Goal: Task Accomplishment & Management: Complete application form

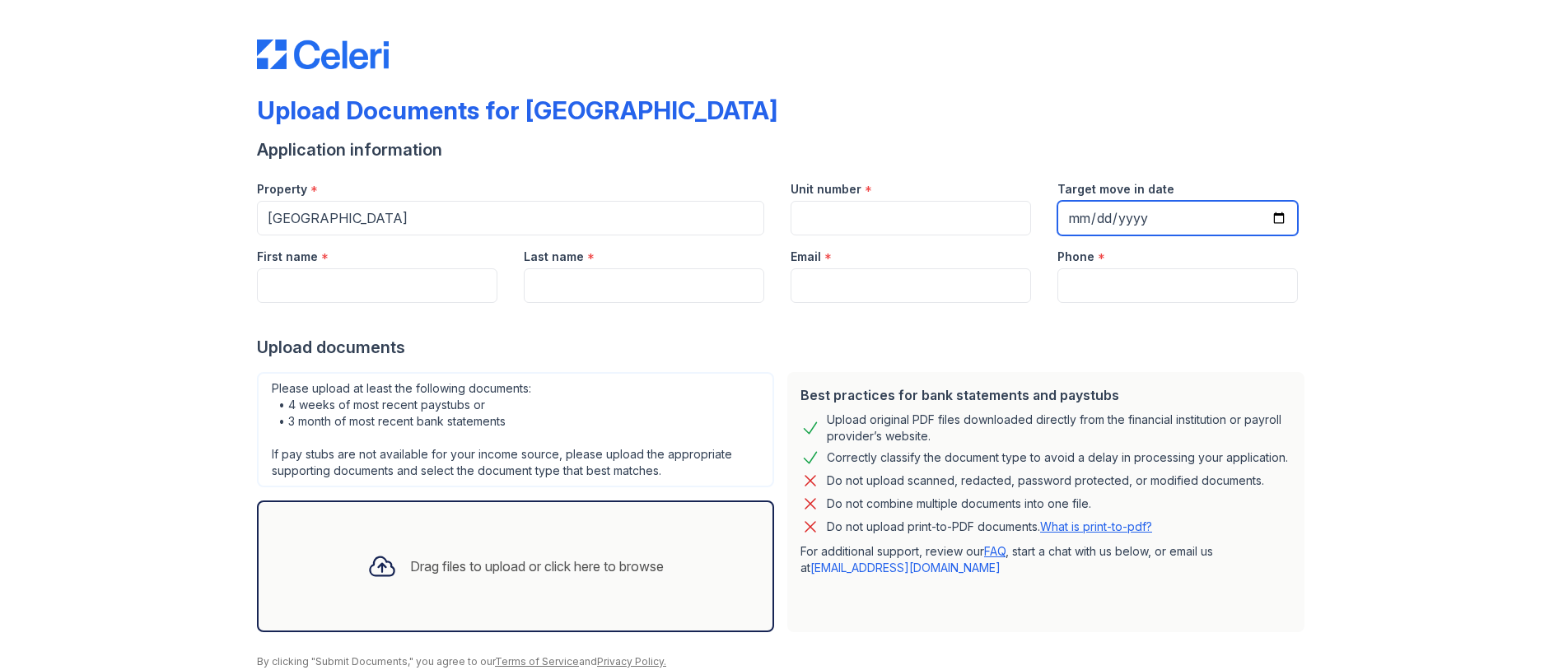
click at [1270, 216] on input "Target move in date" at bounding box center [1177, 218] width 240 height 34
type input "[DATE]"
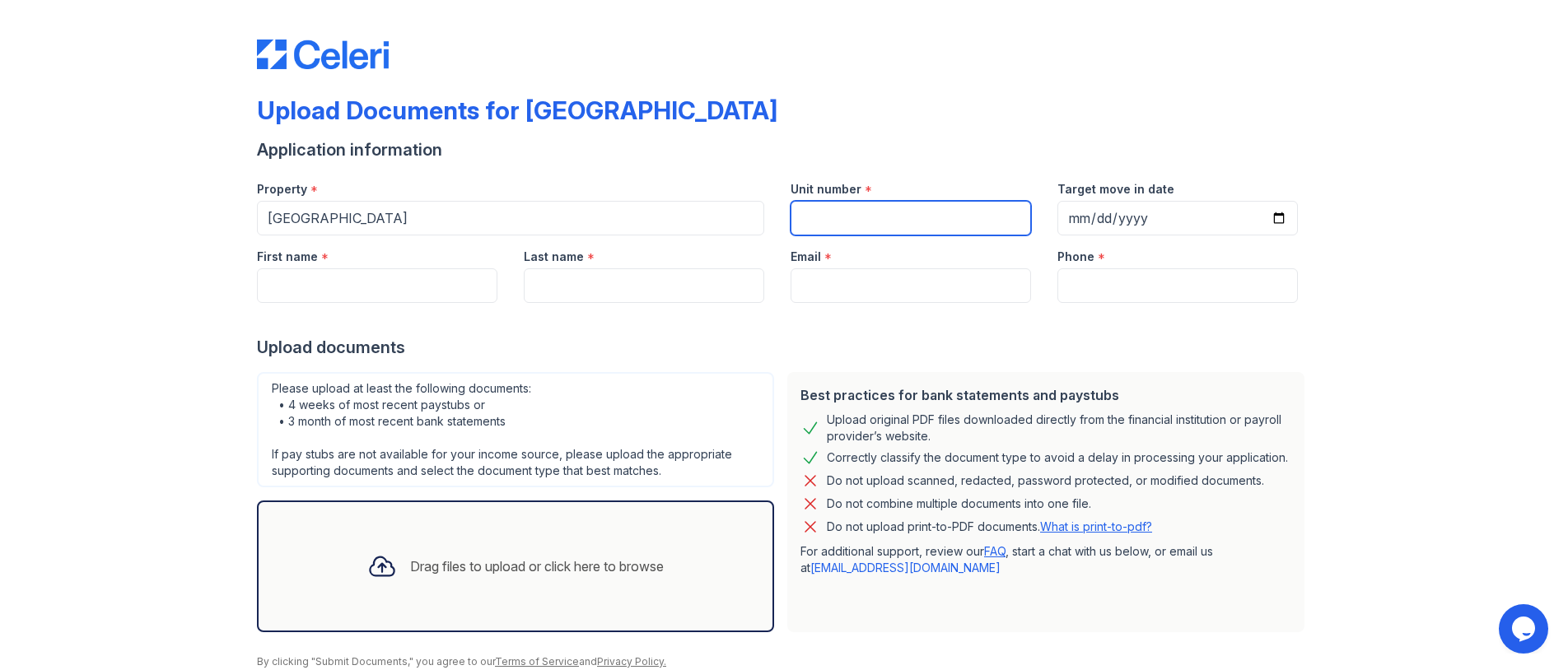
click at [880, 220] on input "Unit number" at bounding box center [911, 218] width 240 height 34
click at [615, 210] on div "Property * [GEOGRAPHIC_DATA] Unit number * N Target move in date [DATE]" at bounding box center [778, 201] width 1067 height 67
click at [596, 227] on div "Property * [GEOGRAPHIC_DATA] Unit number * N801 Target move in date [DATE]" at bounding box center [778, 201] width 1067 height 67
type input "801N"
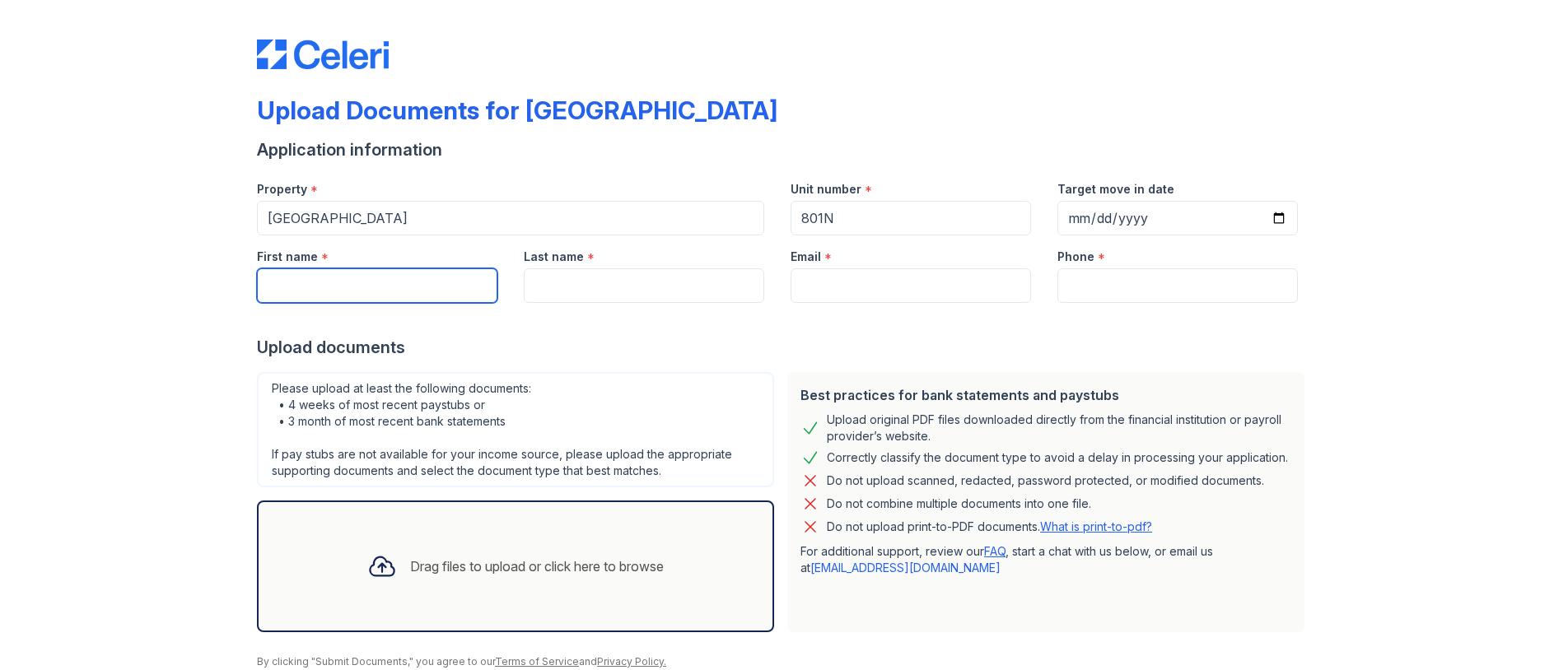
click at [319, 285] on input "First name" at bounding box center [377, 285] width 240 height 34
type input "[PERSON_NAME]"
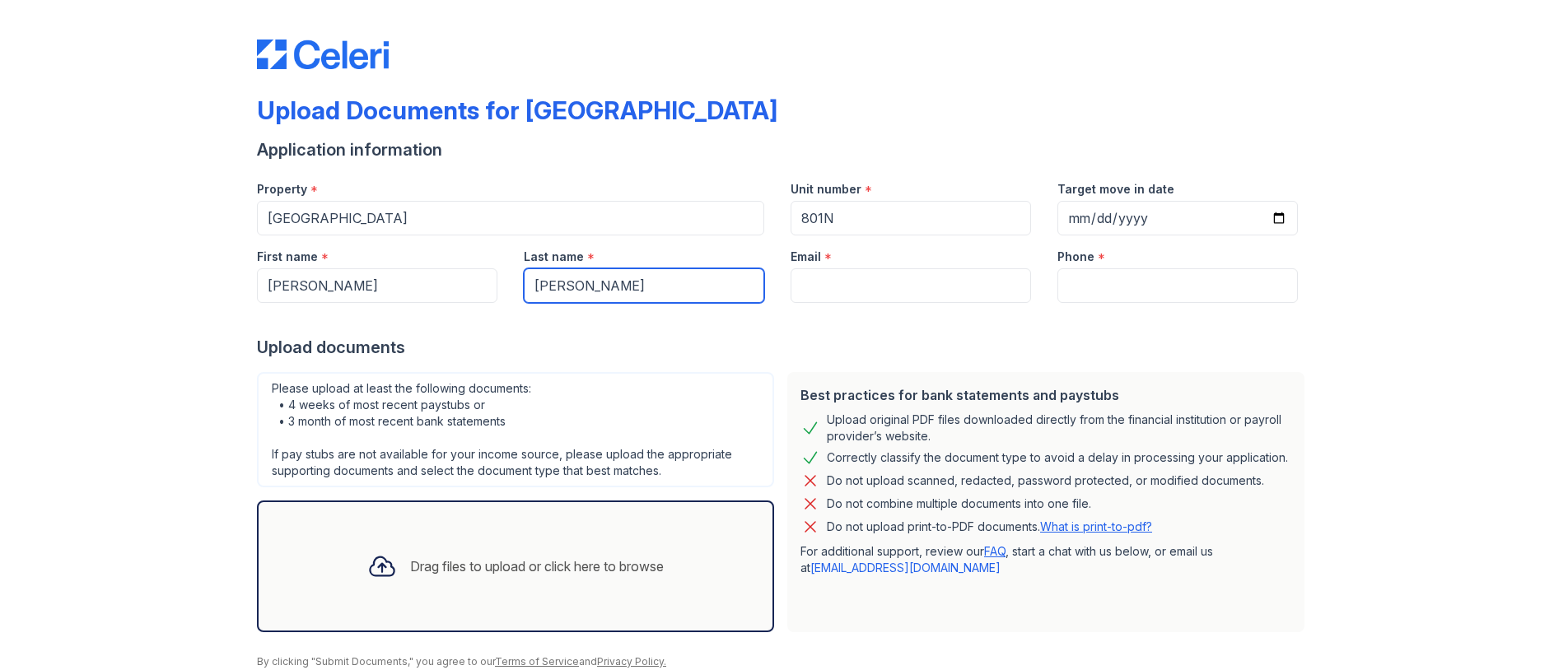
type input "[PERSON_NAME]"
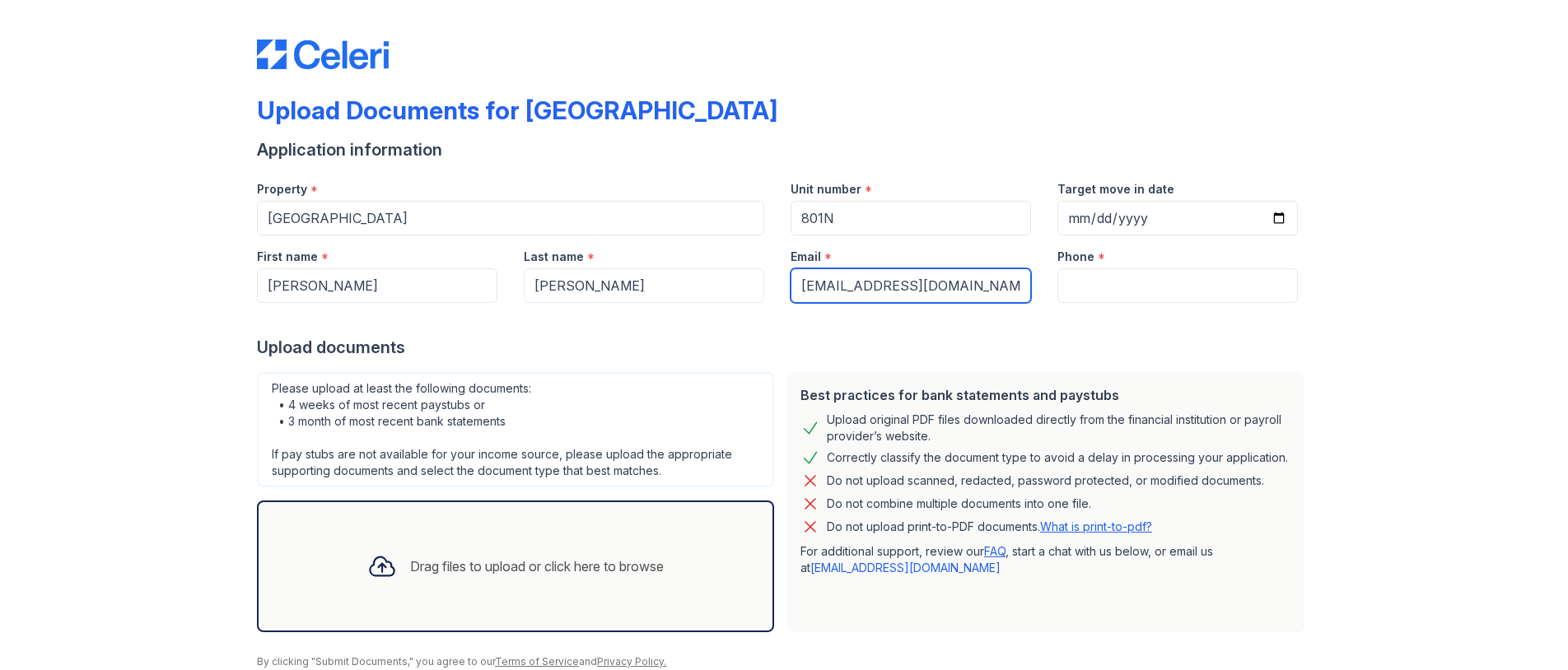
type input "[EMAIL_ADDRESS][DOMAIN_NAME]"
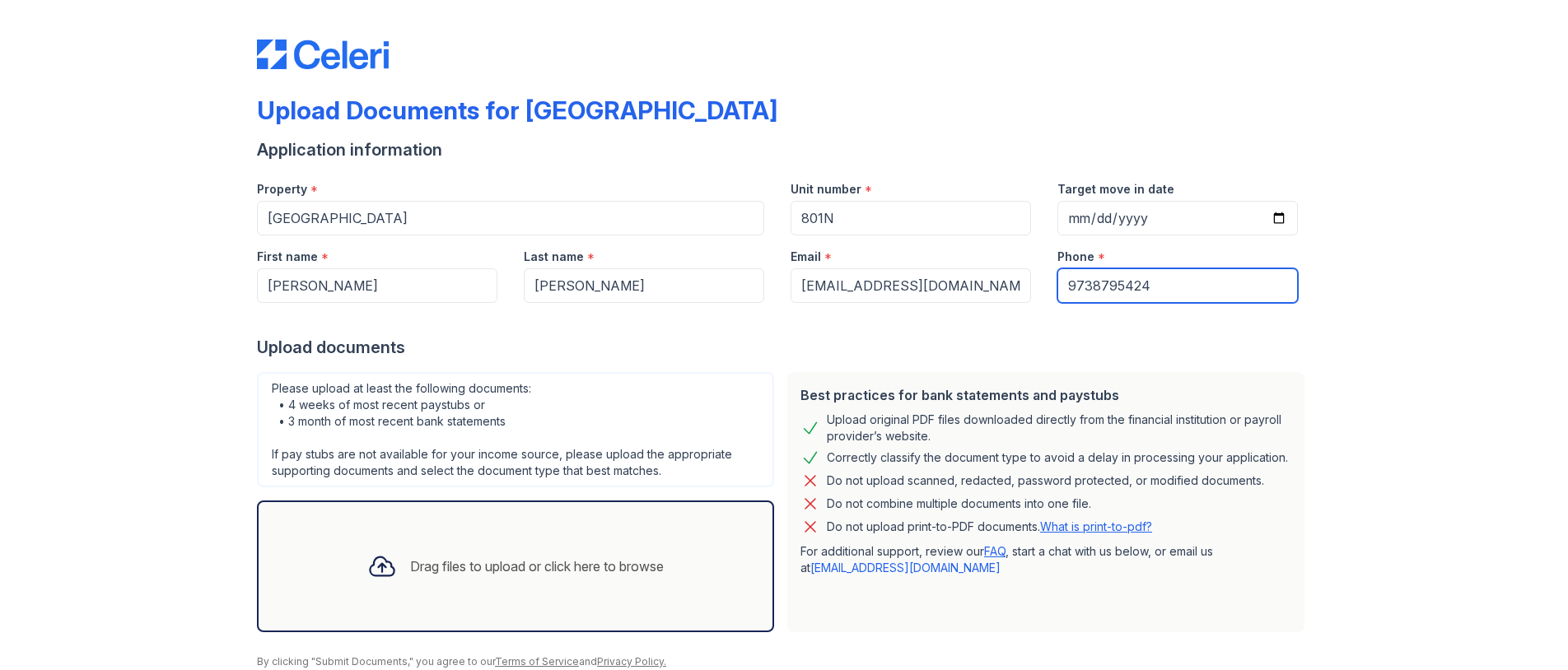
type input "9738795424"
click at [1374, 359] on div "Upload Documents for [GEOGRAPHIC_DATA] Application information Property * [GEOG…" at bounding box center [784, 367] width 1515 height 735
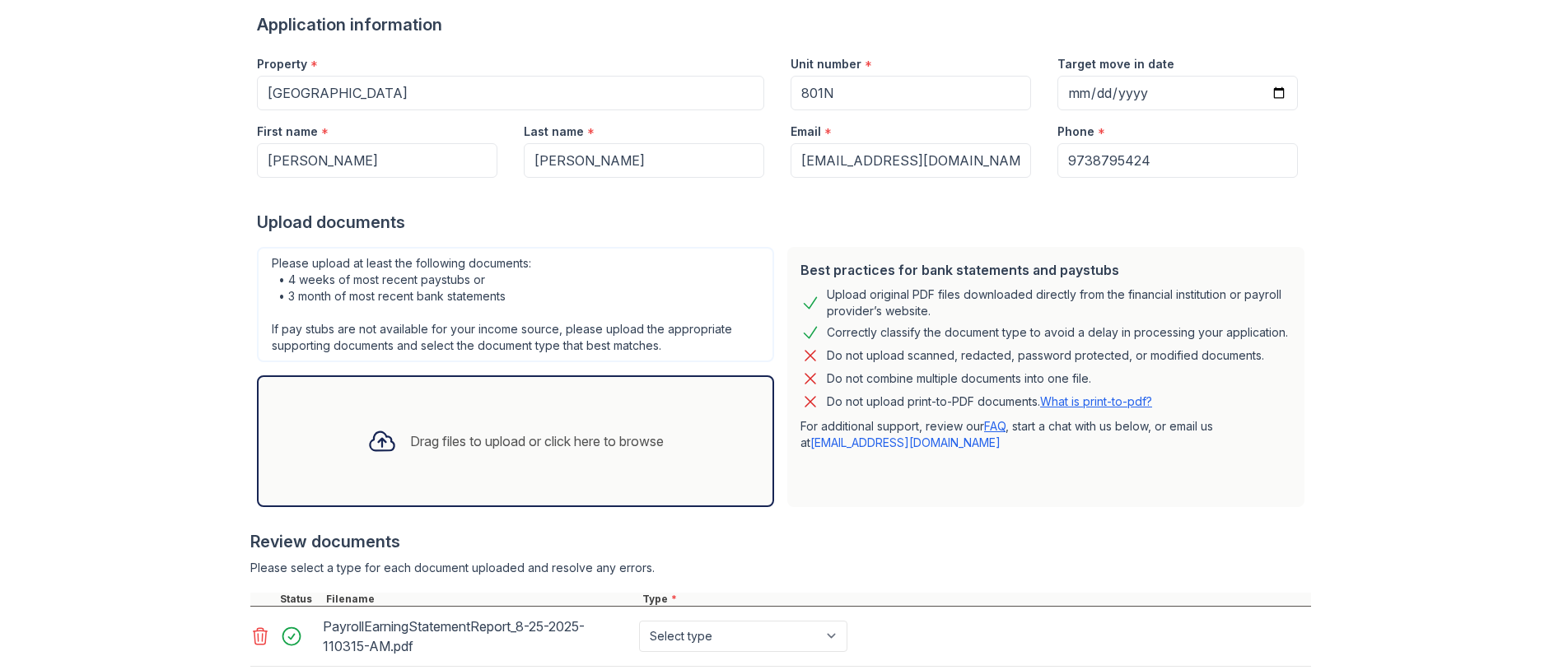
scroll to position [233, 0]
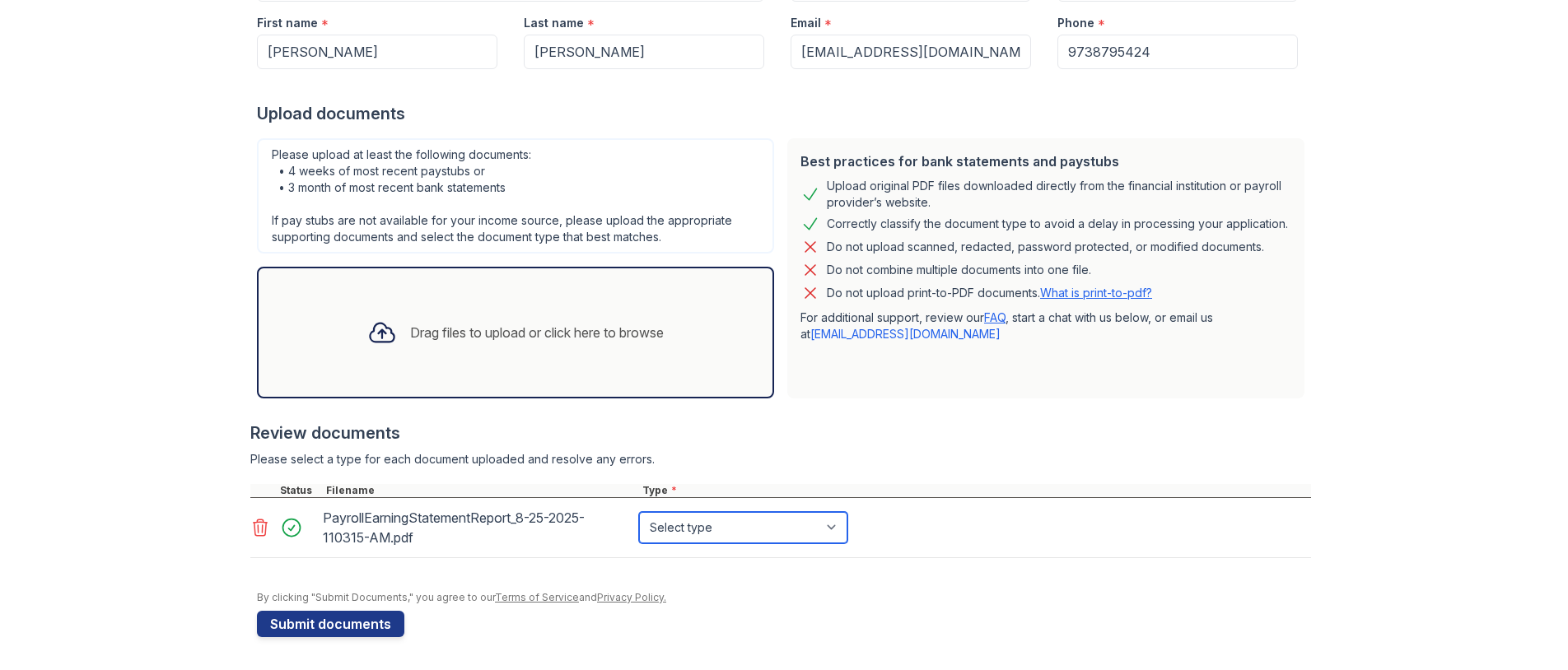
click at [709, 533] on select "Select type Paystub Bank Statement Offer Letter Tax Documents Benefit Award Let…" at bounding box center [743, 528] width 209 height 31
select select "paystub"
click at [639, 512] on select "Select type Paystub Bank Statement Offer Letter Tax Documents Benefit Award Let…" at bounding box center [743, 528] width 209 height 31
click at [135, 307] on div "Upload Documents for [GEOGRAPHIC_DATA] Application information Property * [GEOG…" at bounding box center [784, 218] width 1515 height 903
click at [111, 265] on div "Upload Documents for [GEOGRAPHIC_DATA] Application information Property * [GEOG…" at bounding box center [784, 218] width 1515 height 903
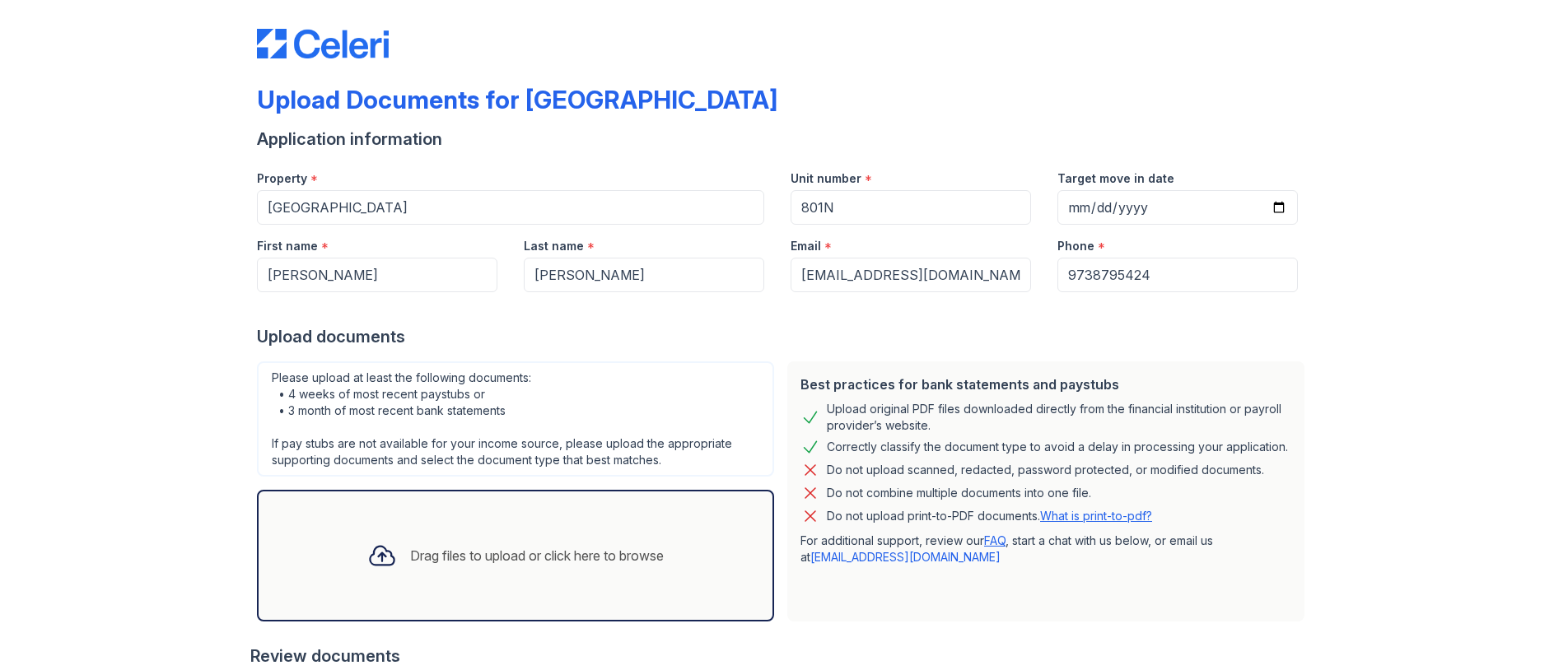
scroll to position [0, 0]
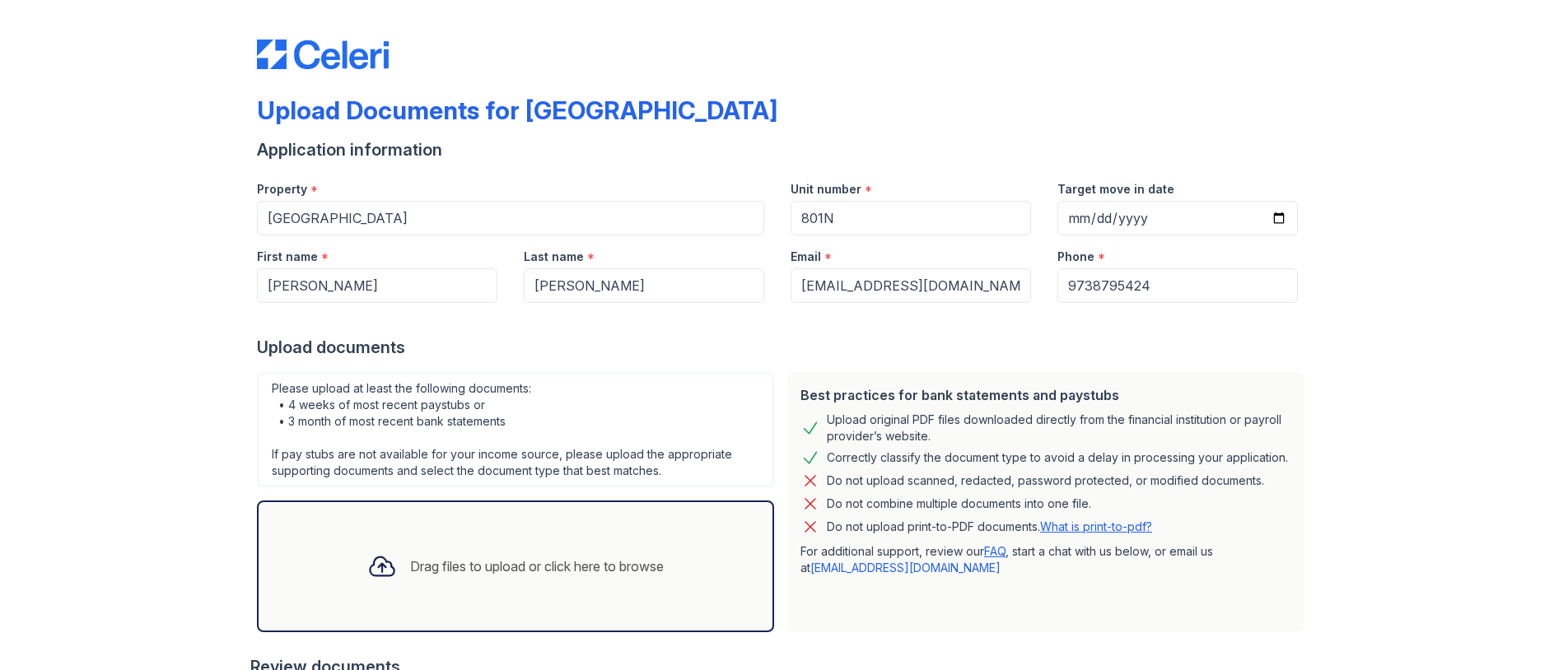
click at [800, 91] on div "Upload Documents for [GEOGRAPHIC_DATA] Application information Property * [GEOG…" at bounding box center [784, 442] width 1055 height 871
click at [491, 568] on div "Drag files to upload or click here to browse" at bounding box center [537, 566] width 254 height 19
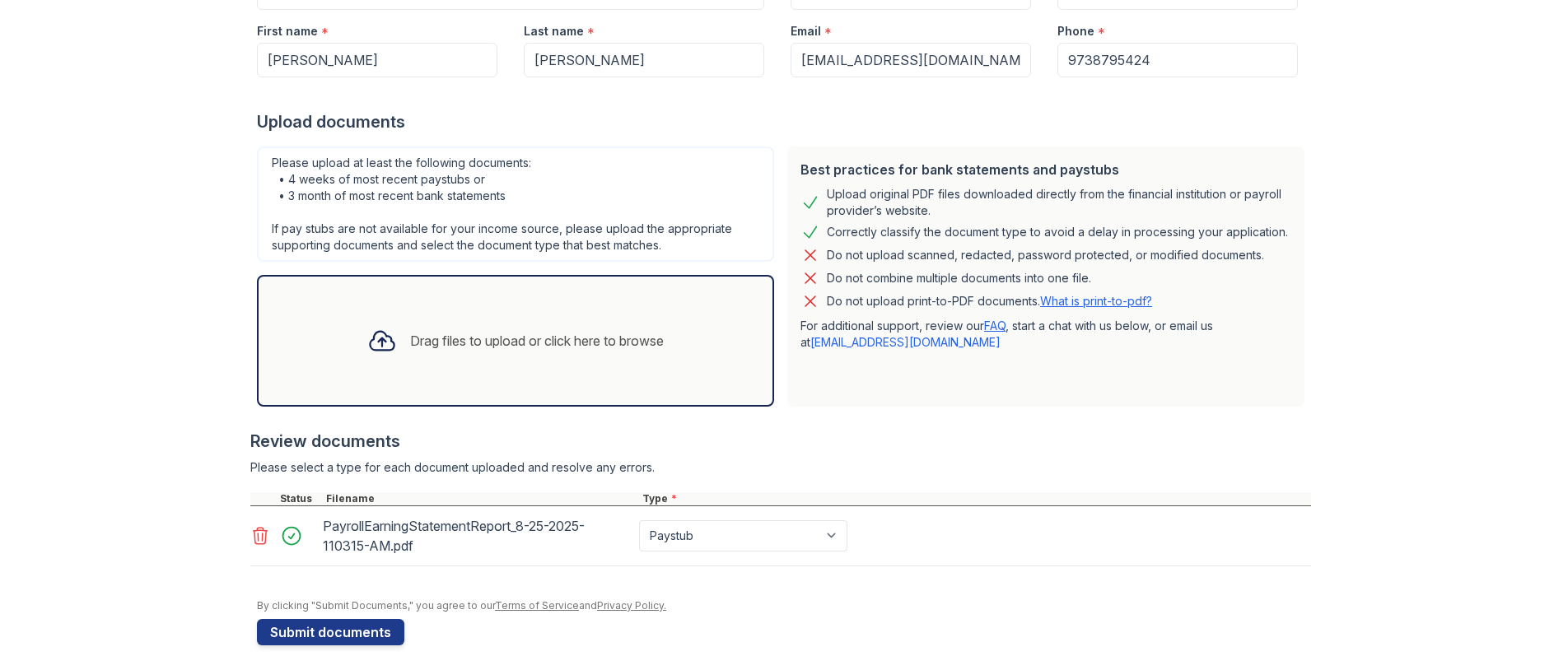
scroll to position [233, 0]
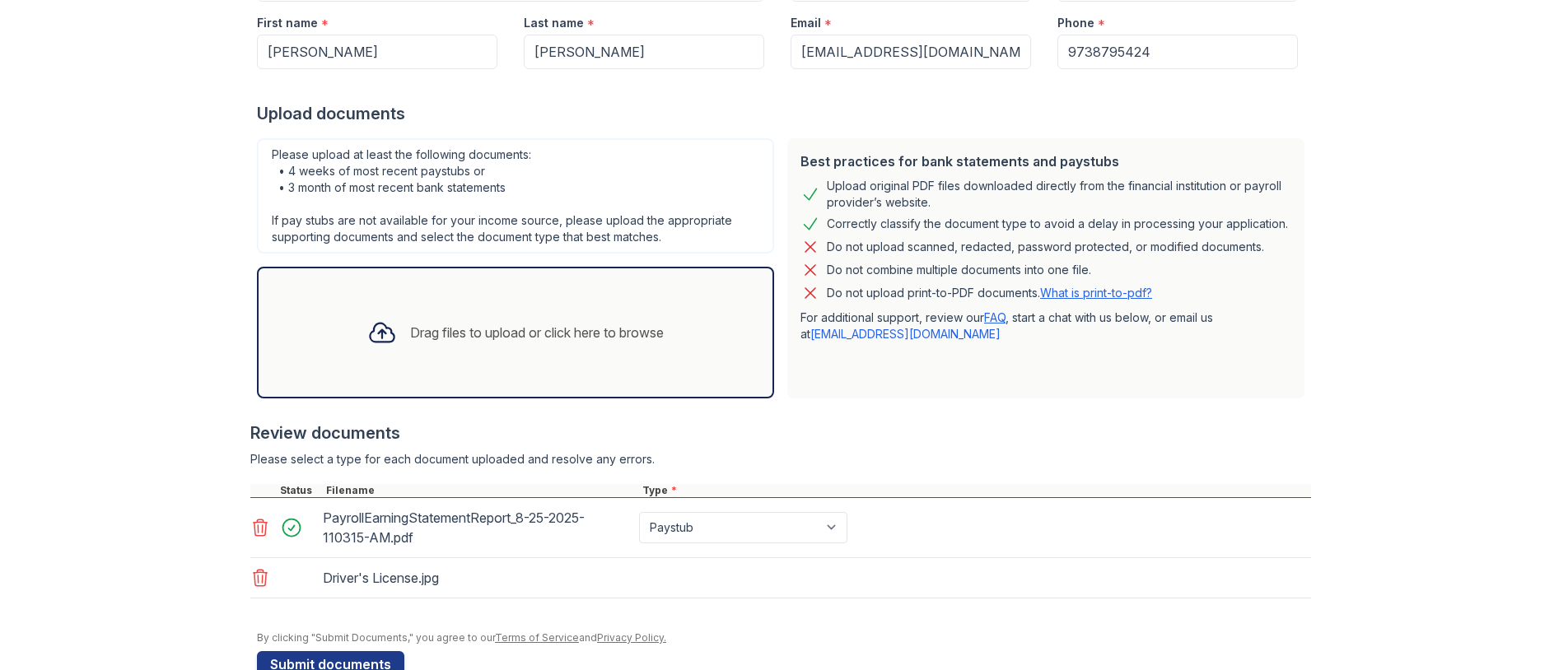
click at [690, 586] on div "Driver's License.jpg" at bounding box center [780, 579] width 1061 height 41
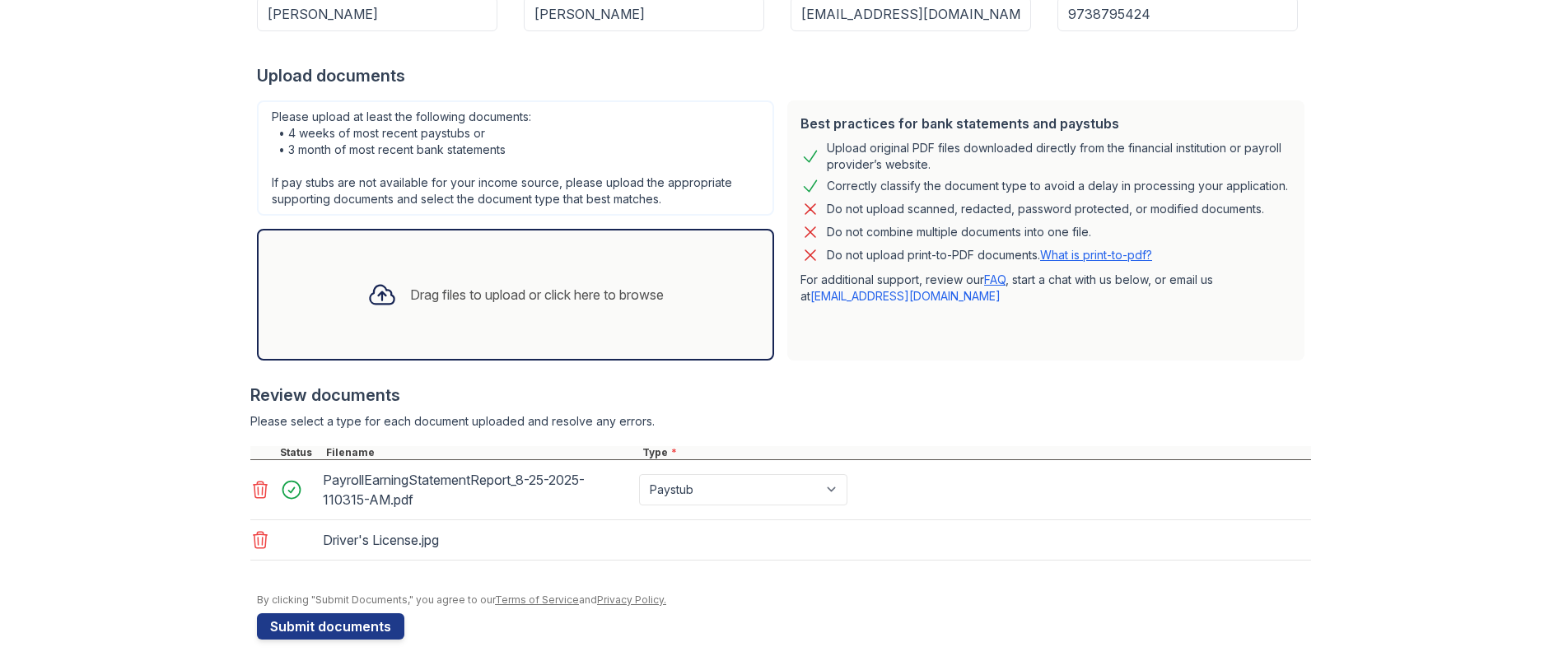
scroll to position [274, 0]
click at [751, 591] on div "By clicking "Submit Documents," you agree to our Terms of Service and Privacy P…" at bounding box center [784, 597] width 1055 height 13
click at [735, 534] on div "Driver's License.jpg" at bounding box center [780, 538] width 1061 height 41
click at [732, 537] on div "Driver's License.jpg" at bounding box center [780, 538] width 1061 height 41
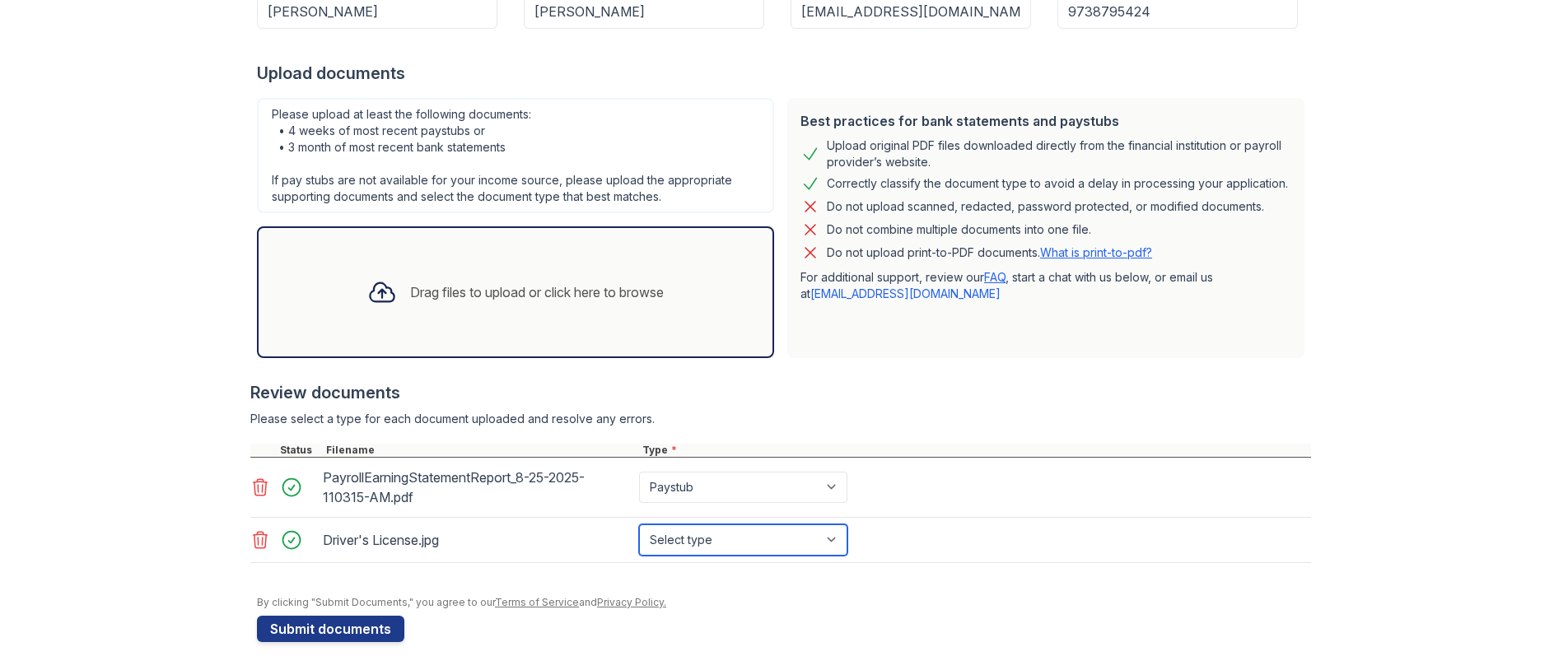
click at [773, 534] on select "Select type Paystub Bank Statement Offer Letter Tax Documents Benefit Award Let…" at bounding box center [743, 540] width 209 height 31
select select "other"
click at [639, 524] on select "Select type Paystub Bank Statement Offer Letter Tax Documents Benefit Award Let…" at bounding box center [743, 540] width 209 height 31
click at [778, 604] on div "By clicking "Submit Documents," you agree to our Terms of Service and Privacy P…" at bounding box center [784, 603] width 1055 height 13
click at [766, 602] on div "By clicking "Submit Documents," you agree to our Terms of Service and Privacy P…" at bounding box center [784, 603] width 1055 height 13
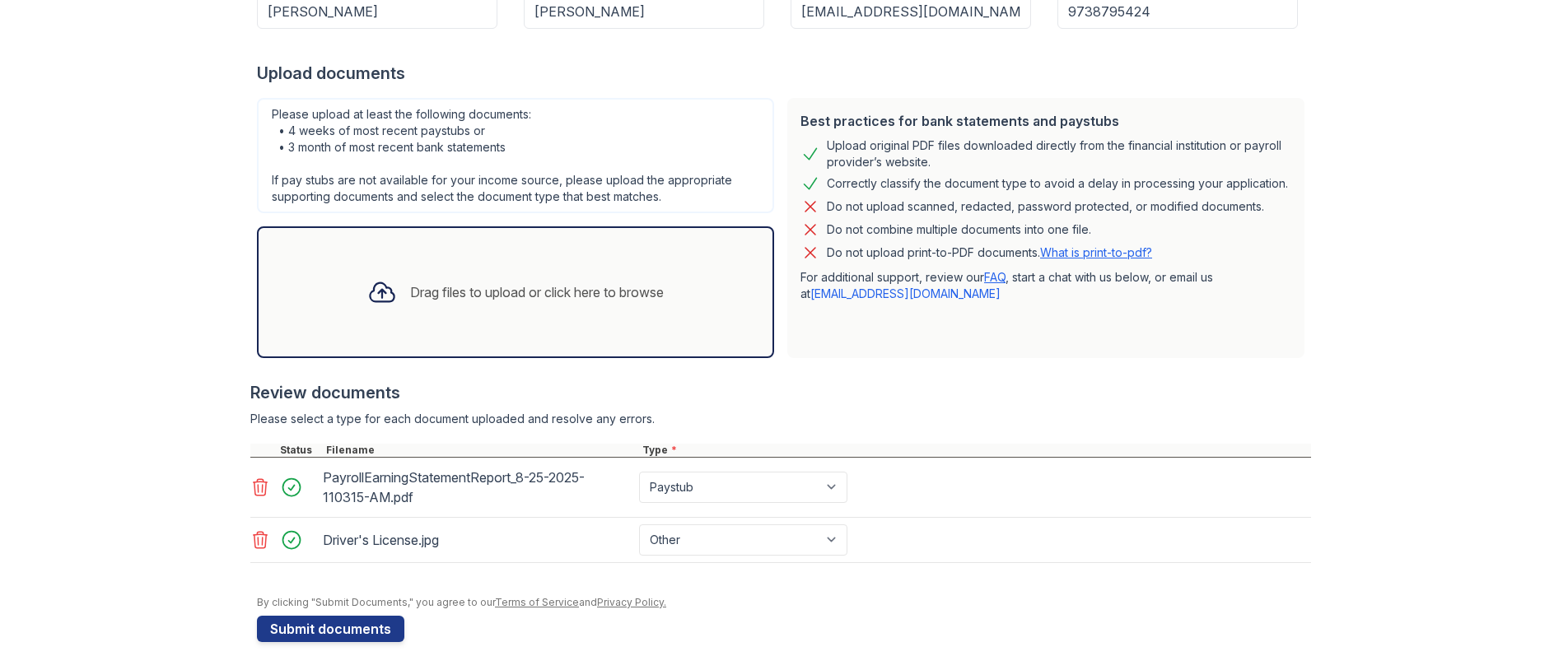
scroll to position [279, 0]
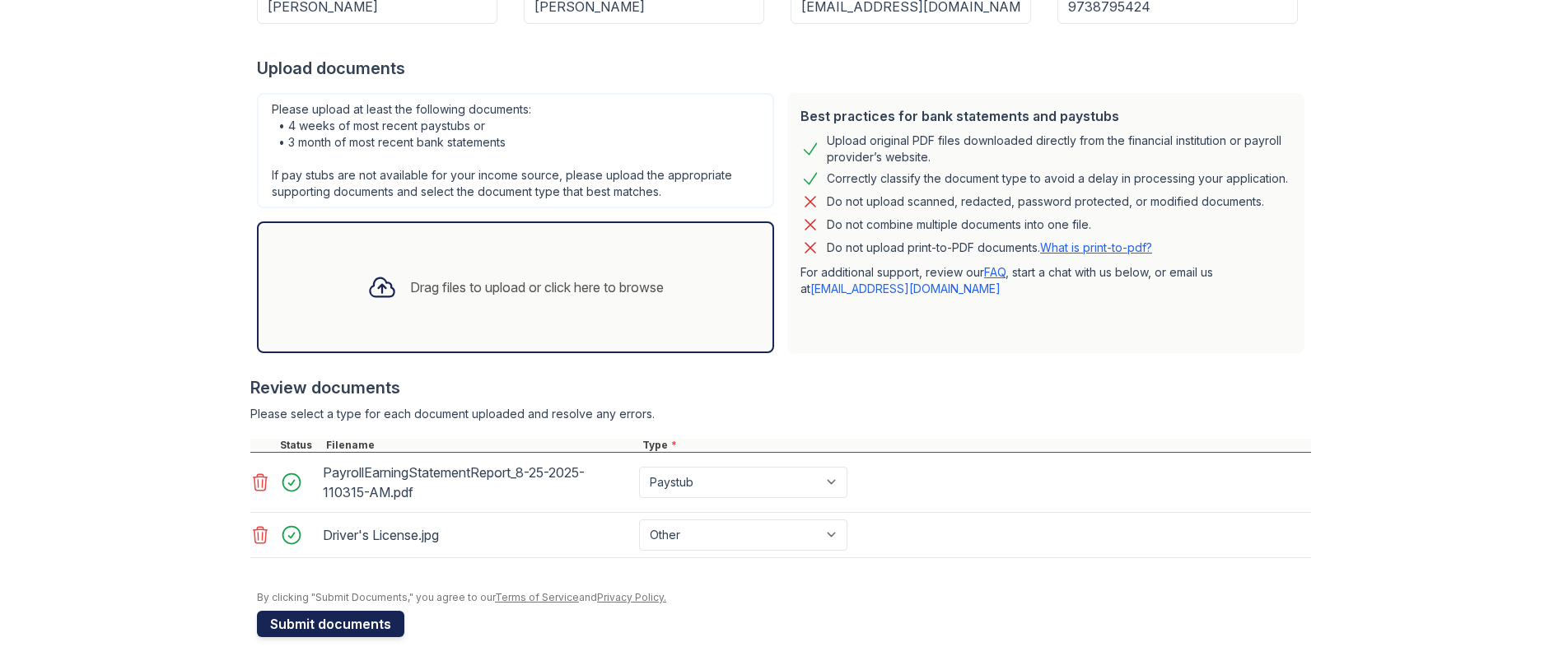
click at [327, 628] on button "Submit documents" at bounding box center [331, 624] width 148 height 27
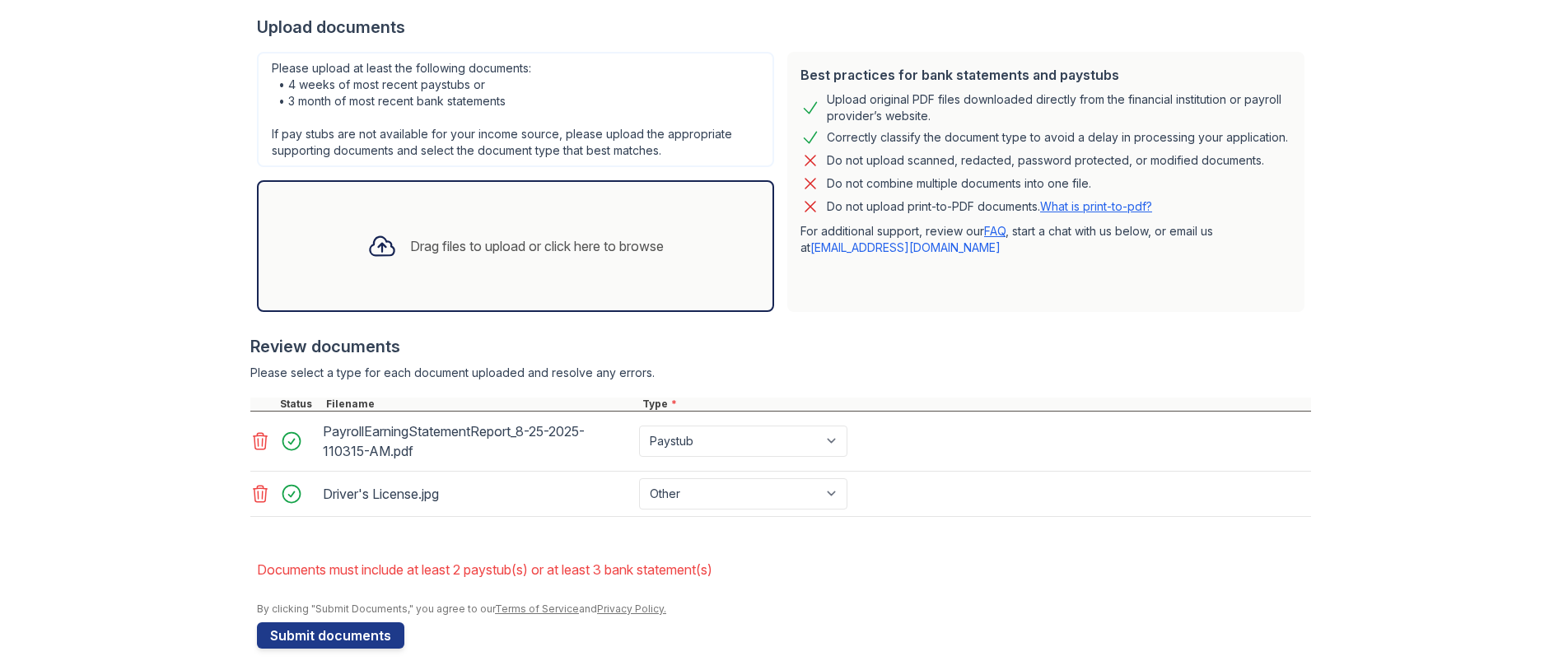
scroll to position [377, 0]
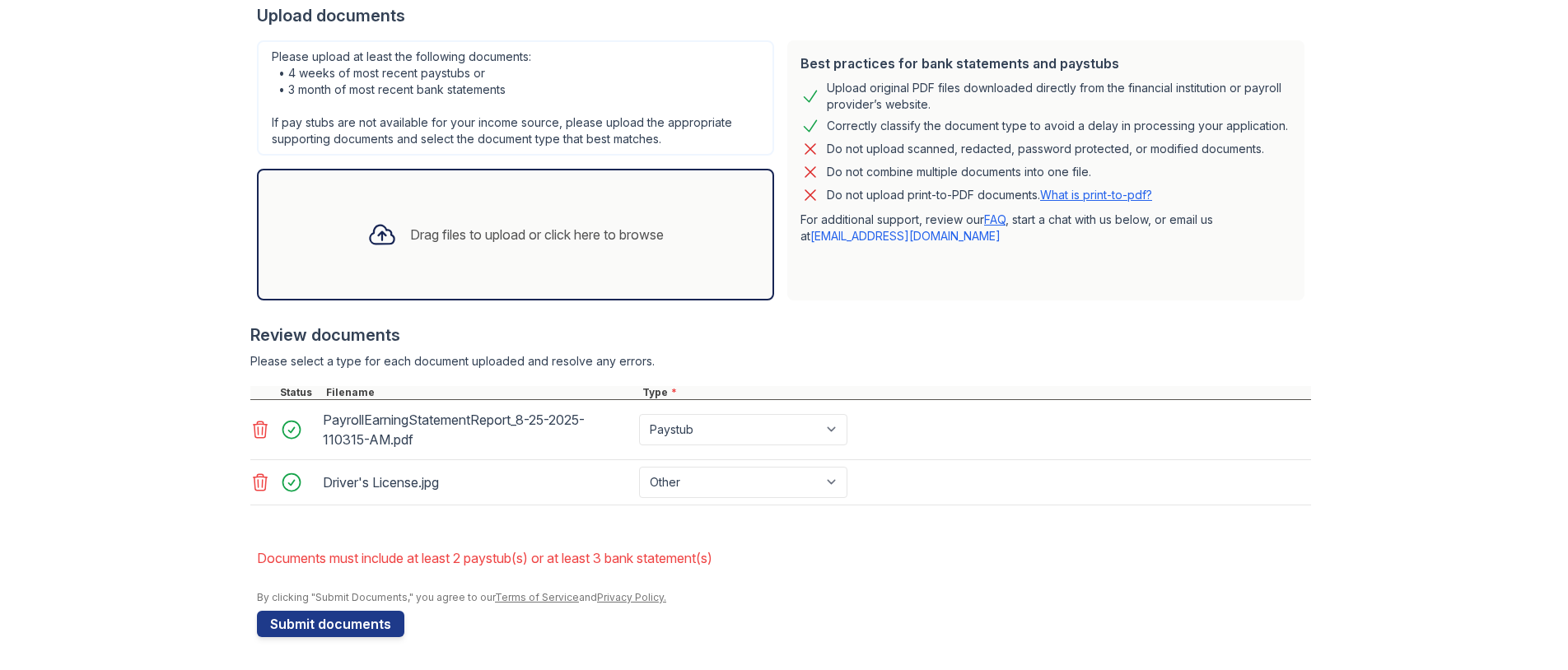
click at [255, 427] on icon at bounding box center [259, 429] width 19 height 19
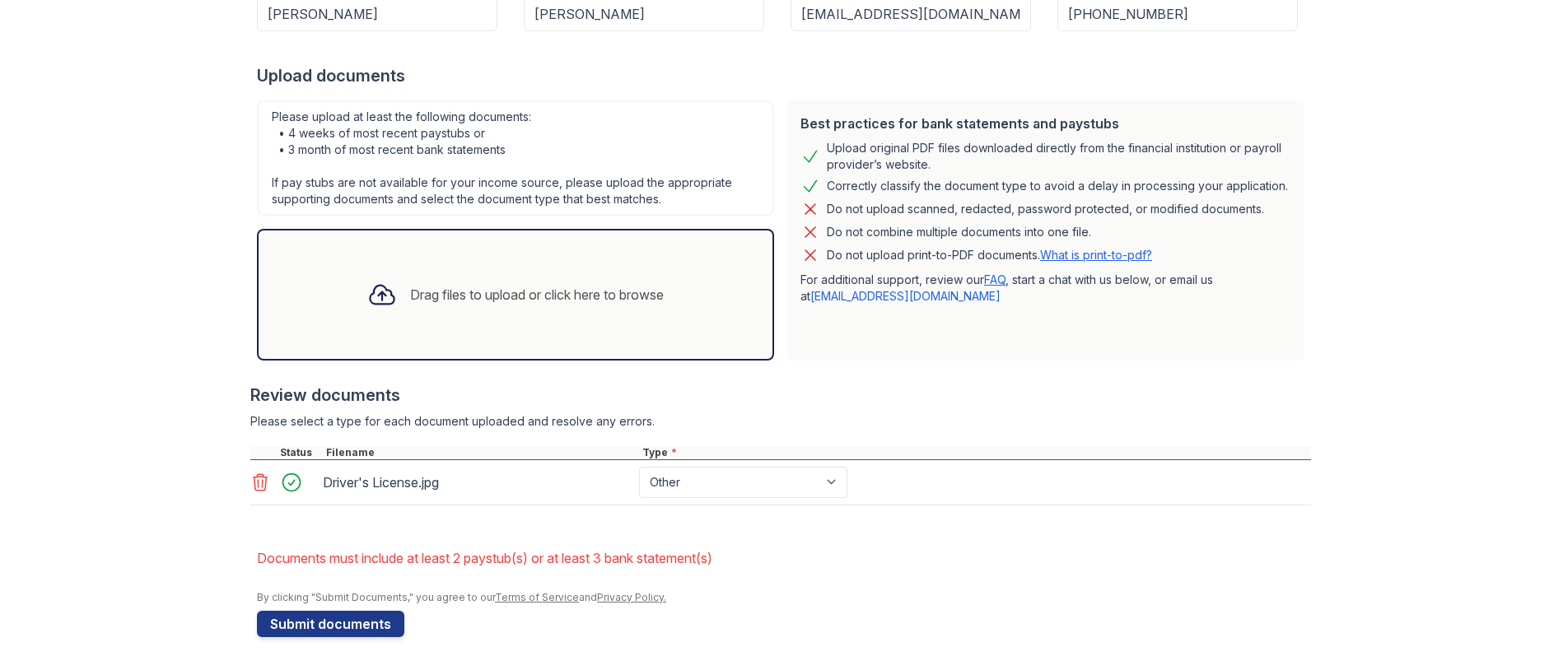
scroll to position [317, 0]
click at [161, 336] on div "Upload Documents for [GEOGRAPHIC_DATA] Please correct the errors below. Applica…" at bounding box center [784, 176] width 1515 height 987
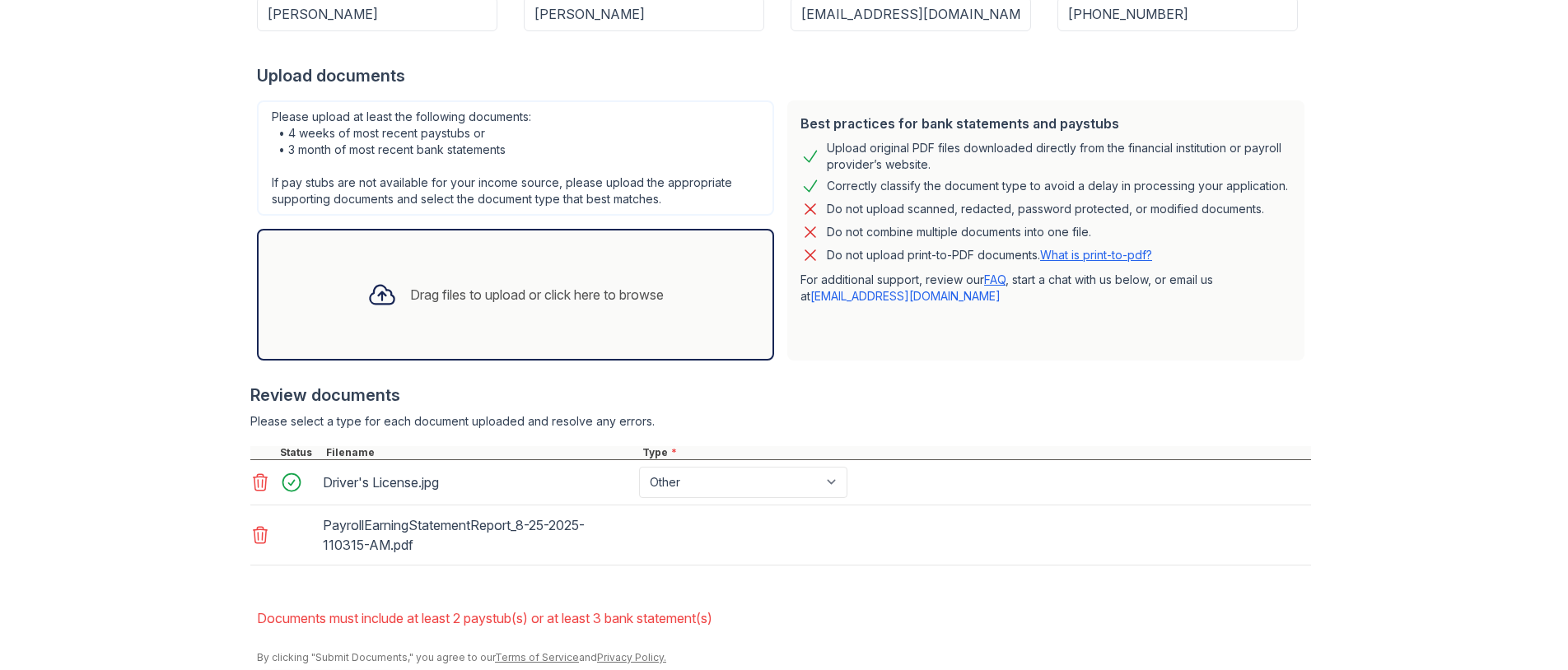
scroll to position [377, 0]
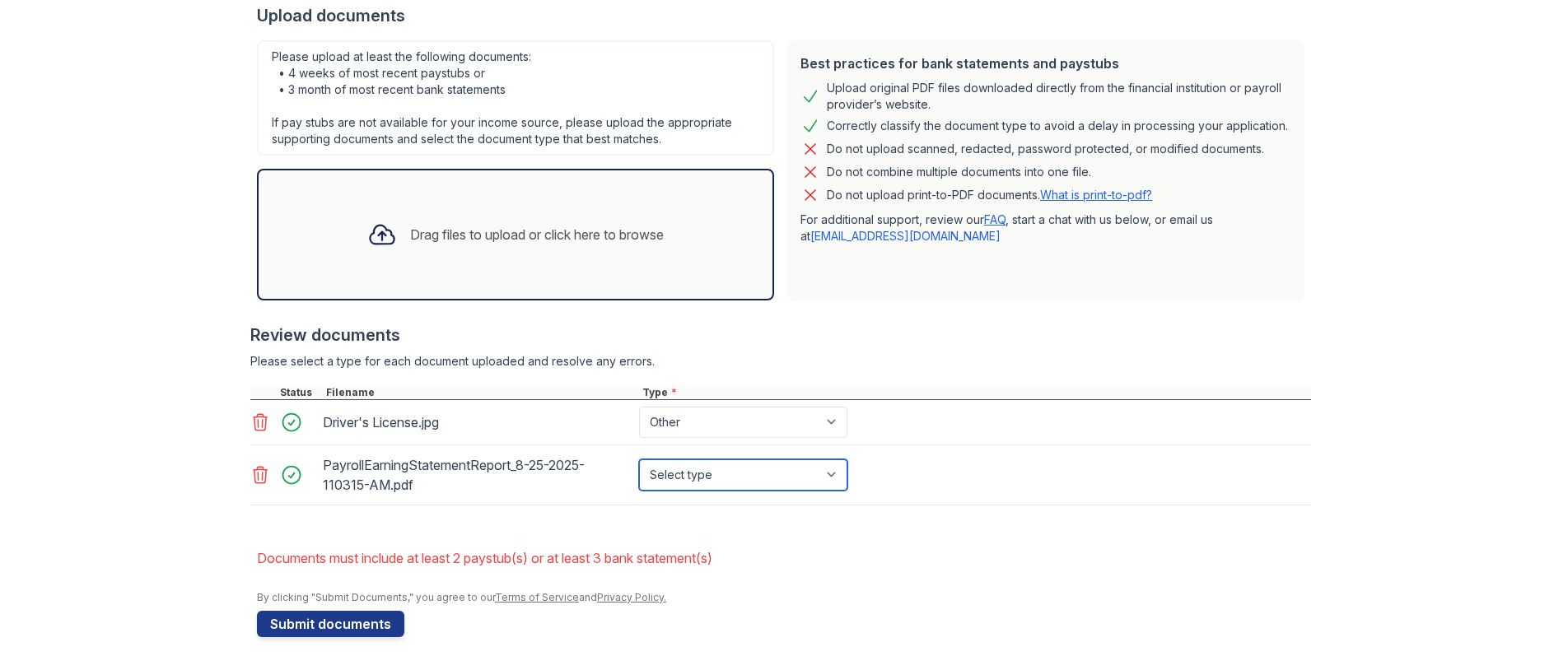
click at [718, 473] on select "Select type Paystub Bank Statement Offer Letter Tax Documents Benefit Award Let…" at bounding box center [743, 475] width 209 height 31
select select "paystub"
click at [639, 460] on select "Select type Paystub Bank Statement Offer Letter Tax Documents Benefit Award Let…" at bounding box center [743, 475] width 209 height 31
click at [842, 553] on li "Documents must include at least 2 paystub(s) or at least 3 bank statement(s)" at bounding box center [784, 558] width 1055 height 33
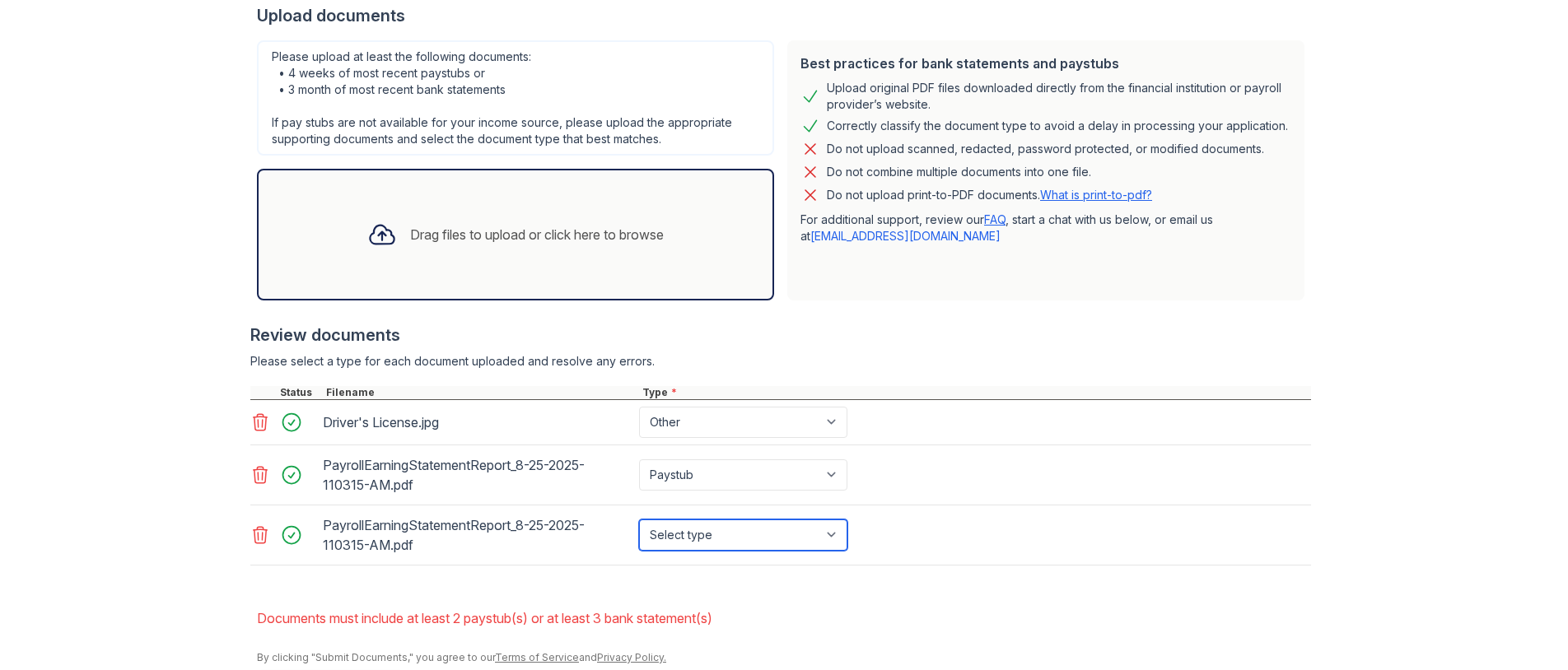
click at [681, 537] on select "Select type Paystub Bank Statement Offer Letter Tax Documents Benefit Award Let…" at bounding box center [743, 535] width 209 height 31
select select "paystub"
click at [639, 520] on select "Select type Paystub Bank Statement Offer Letter Tax Documents Benefit Award Let…" at bounding box center [743, 535] width 209 height 31
click at [167, 301] on div "Upload Documents for [GEOGRAPHIC_DATA] Please correct the errors below. Applica…" at bounding box center [784, 176] width 1515 height 1107
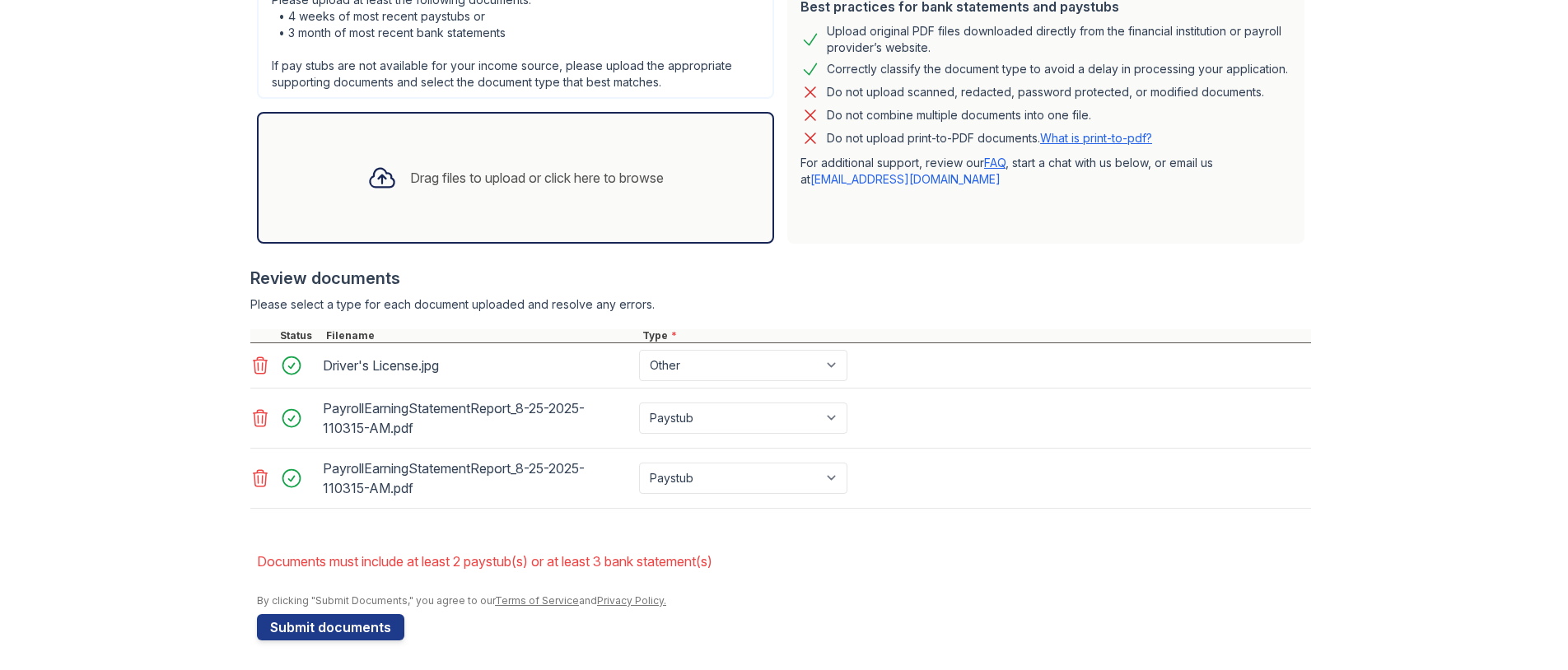
scroll to position [437, 0]
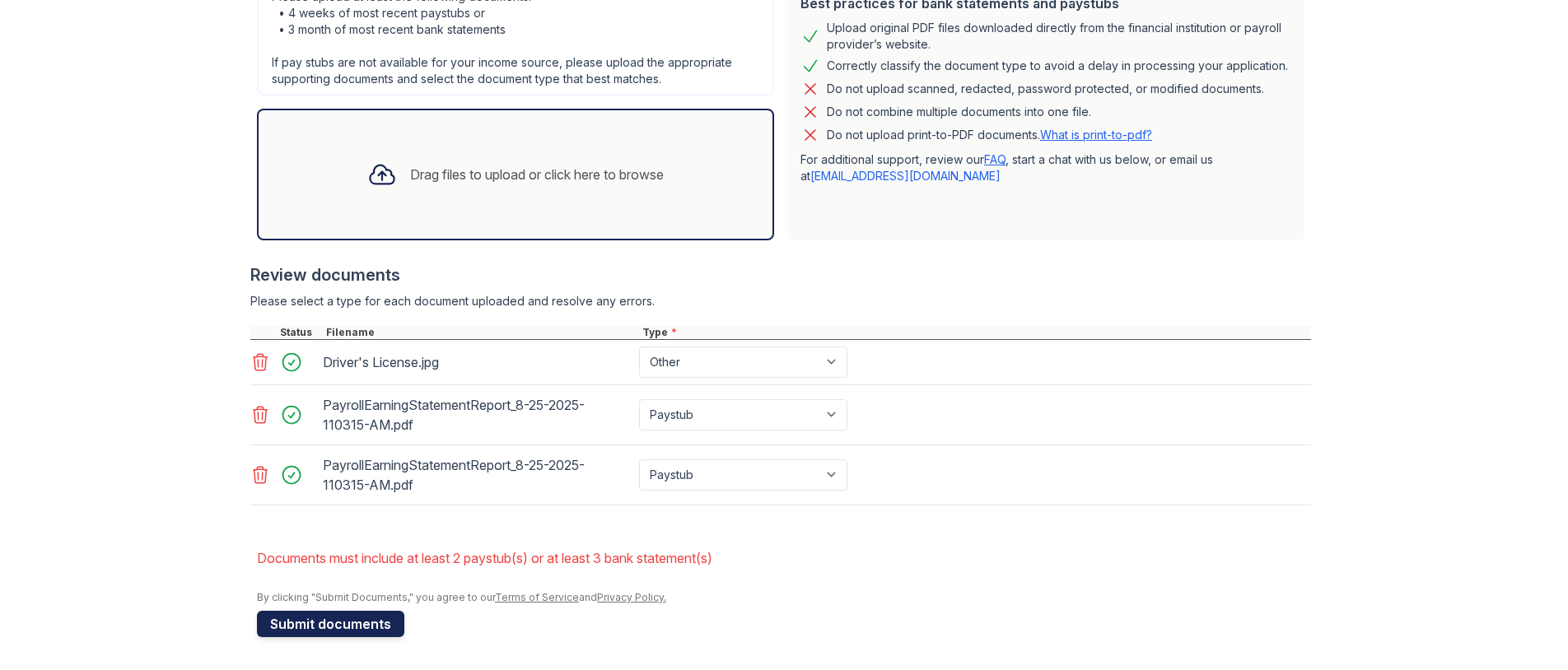
click at [351, 624] on button "Submit documents" at bounding box center [331, 624] width 148 height 27
